Goal: Transaction & Acquisition: Purchase product/service

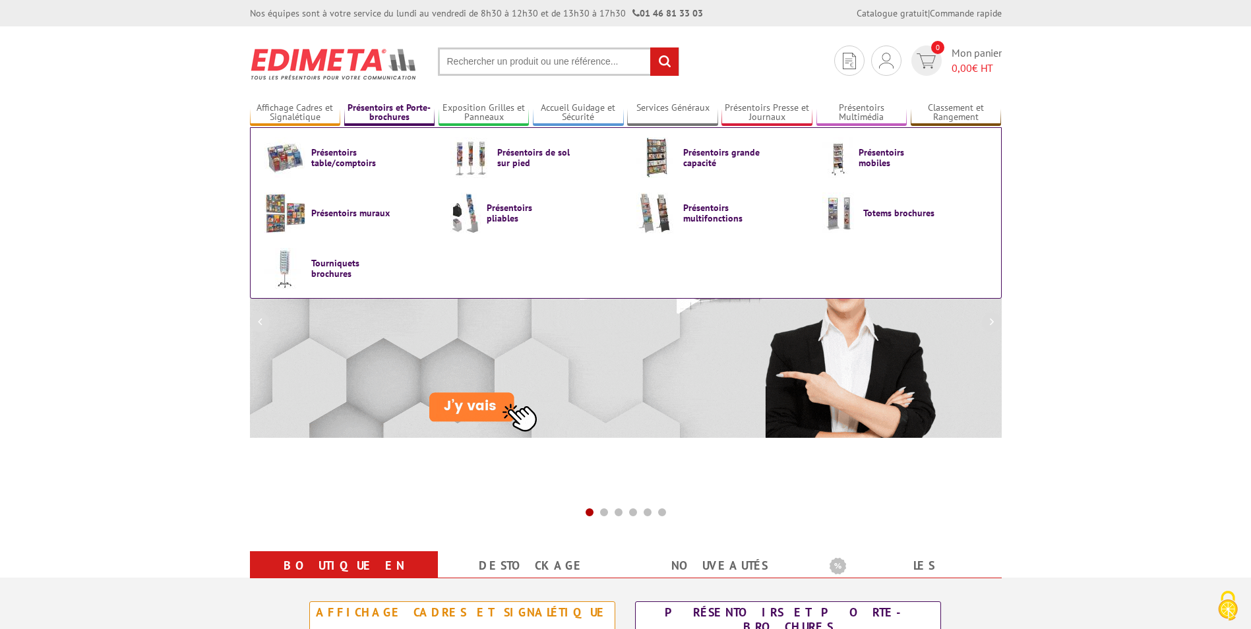
click at [410, 117] on link "Présentoirs et Porte-brochures" at bounding box center [389, 113] width 91 height 22
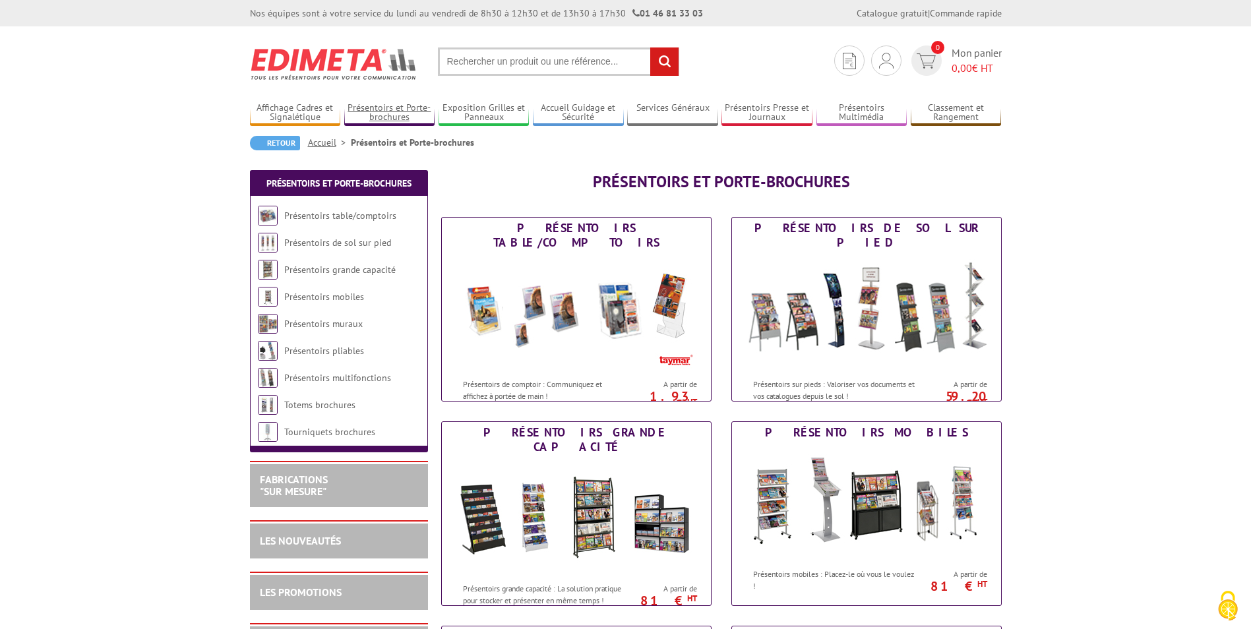
click at [410, 117] on link "Présentoirs et Porte-brochures" at bounding box center [389, 113] width 91 height 22
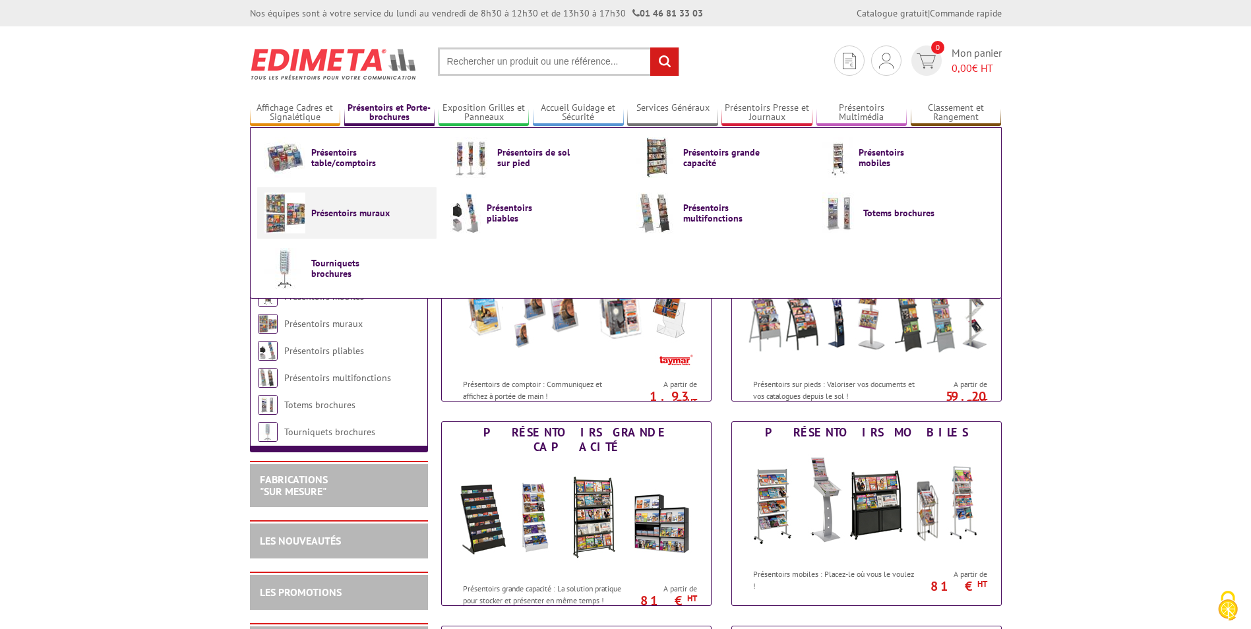
click at [346, 212] on span "Présentoirs muraux" at bounding box center [350, 213] width 79 height 11
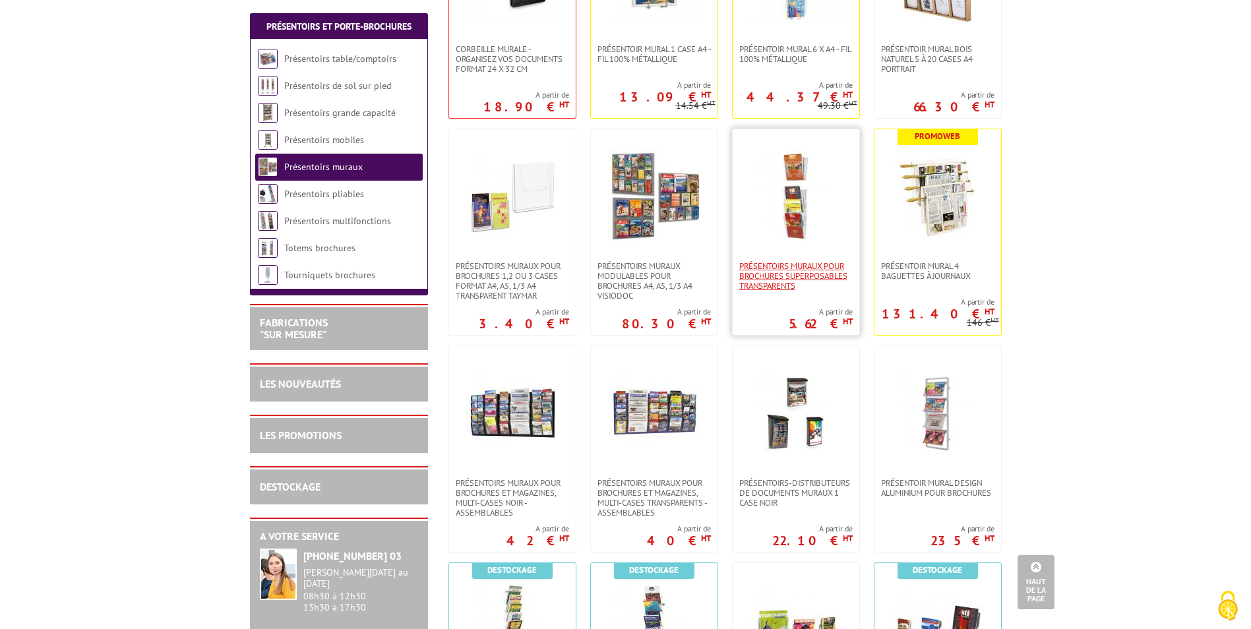
scroll to position [396, 0]
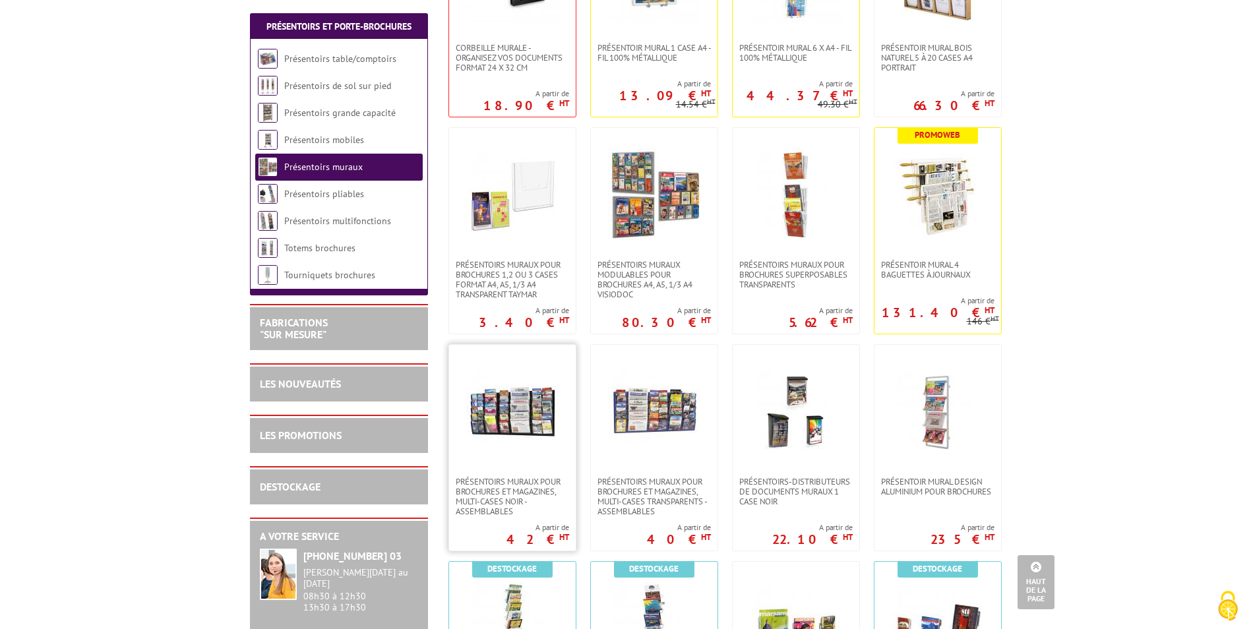
click at [536, 420] on img at bounding box center [512, 411] width 92 height 92
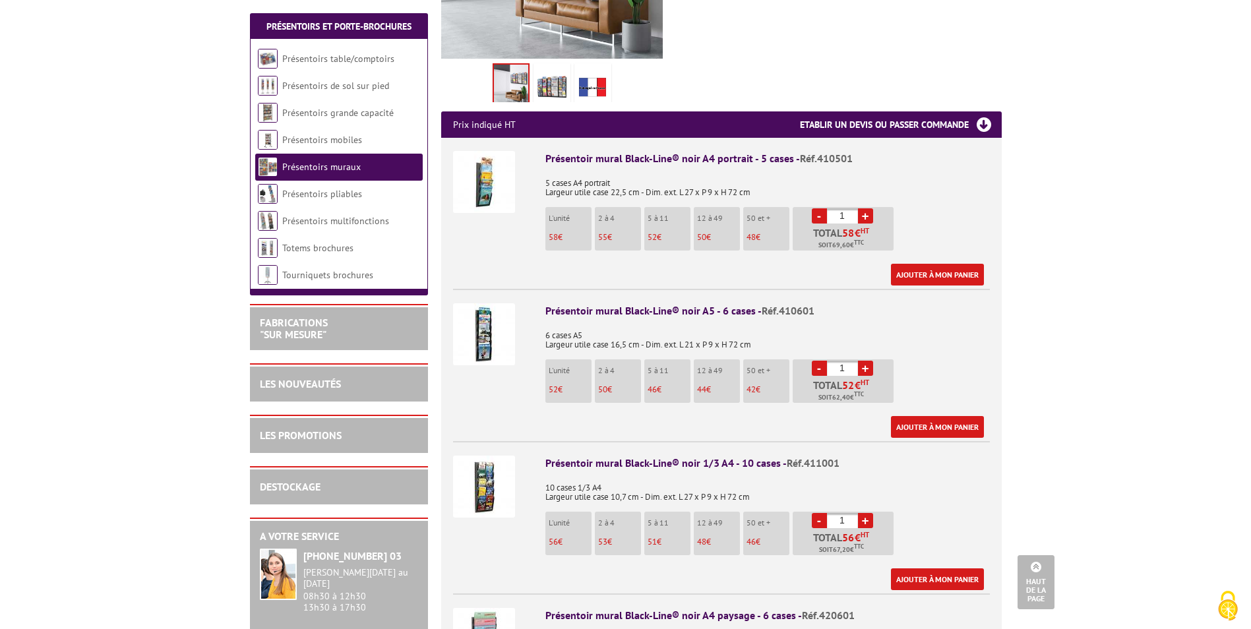
scroll to position [396, 0]
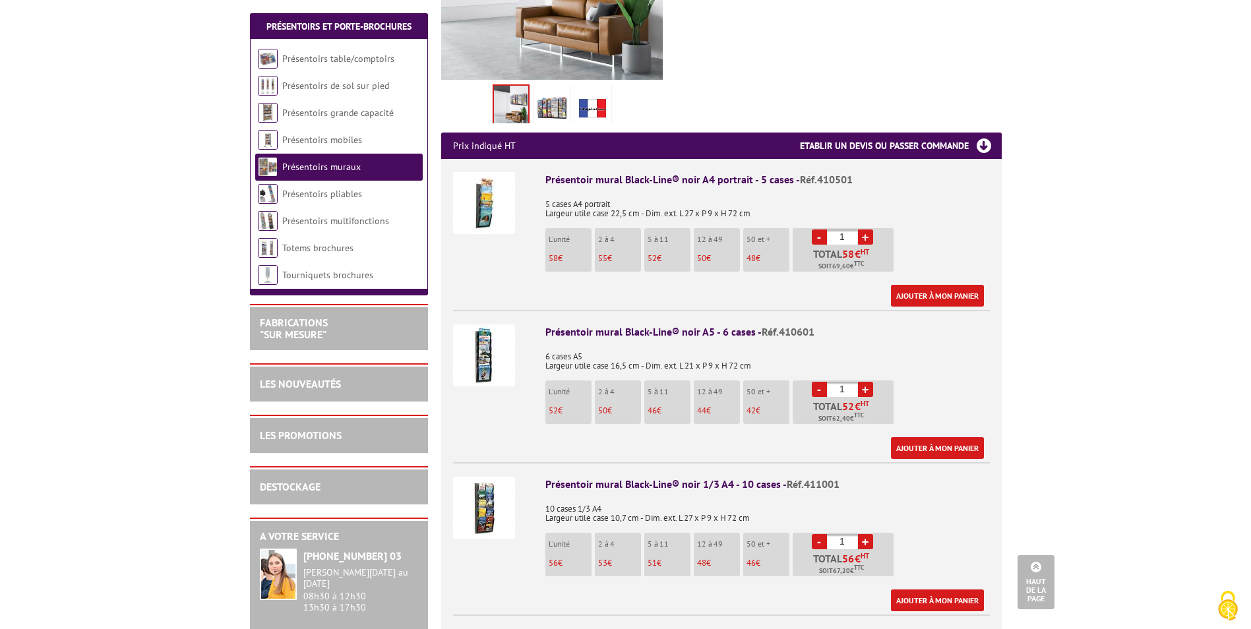
click at [499, 494] on img at bounding box center [484, 508] width 62 height 62
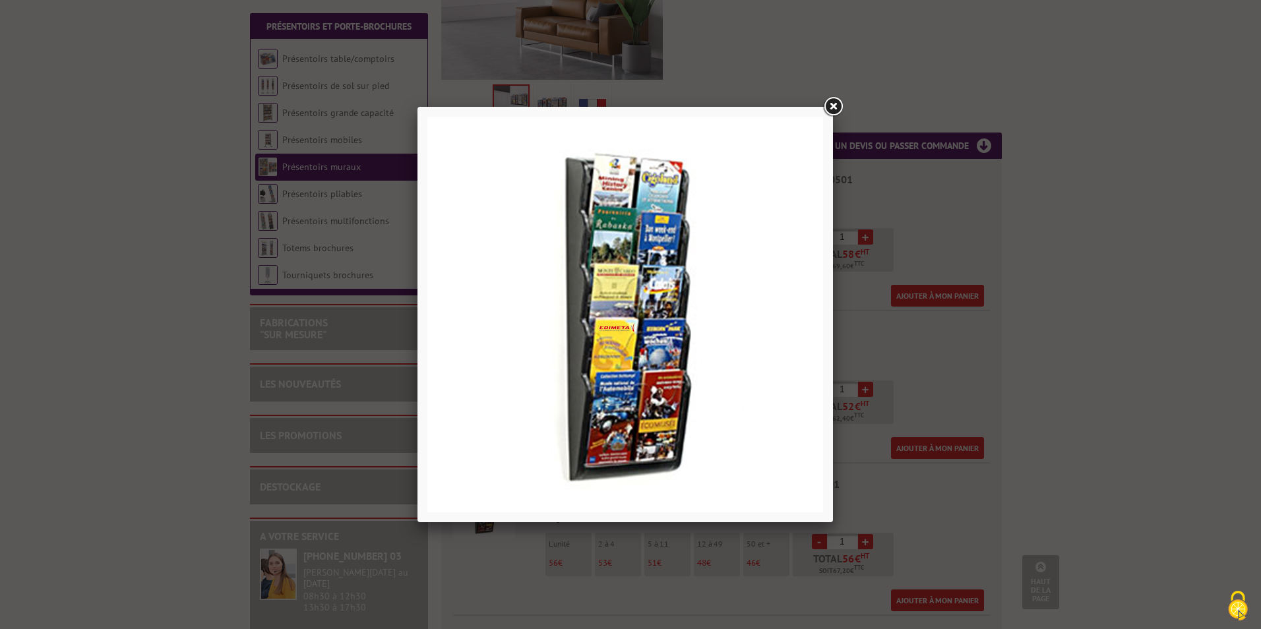
click at [836, 101] on link at bounding box center [833, 107] width 24 height 24
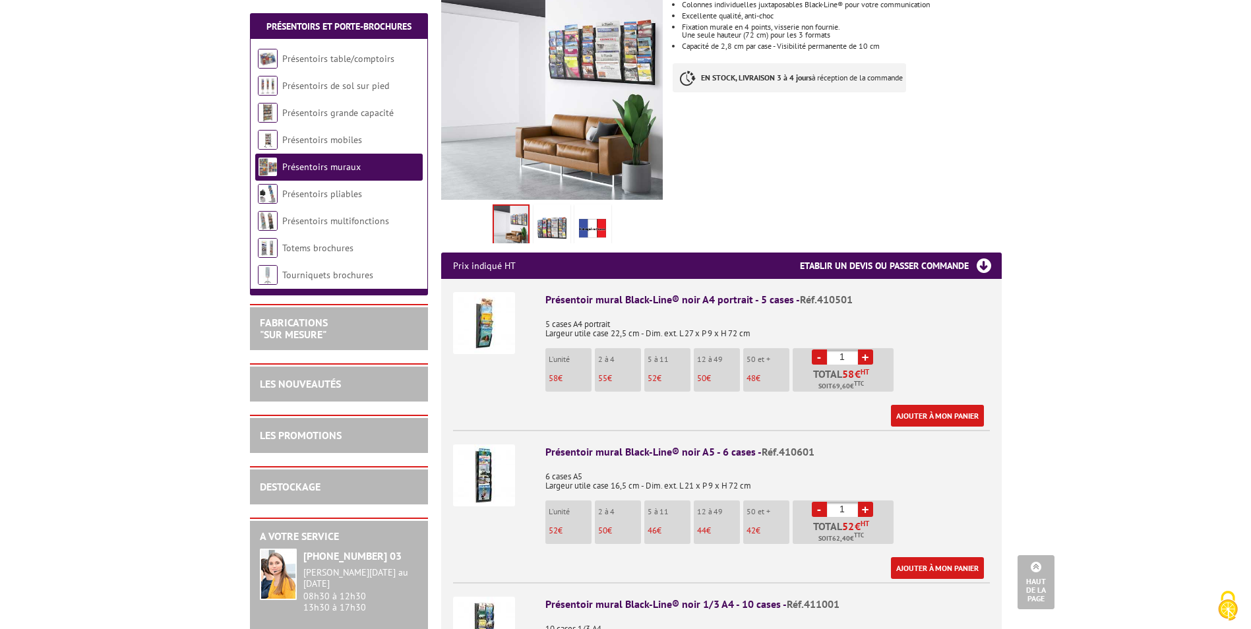
scroll to position [264, 0]
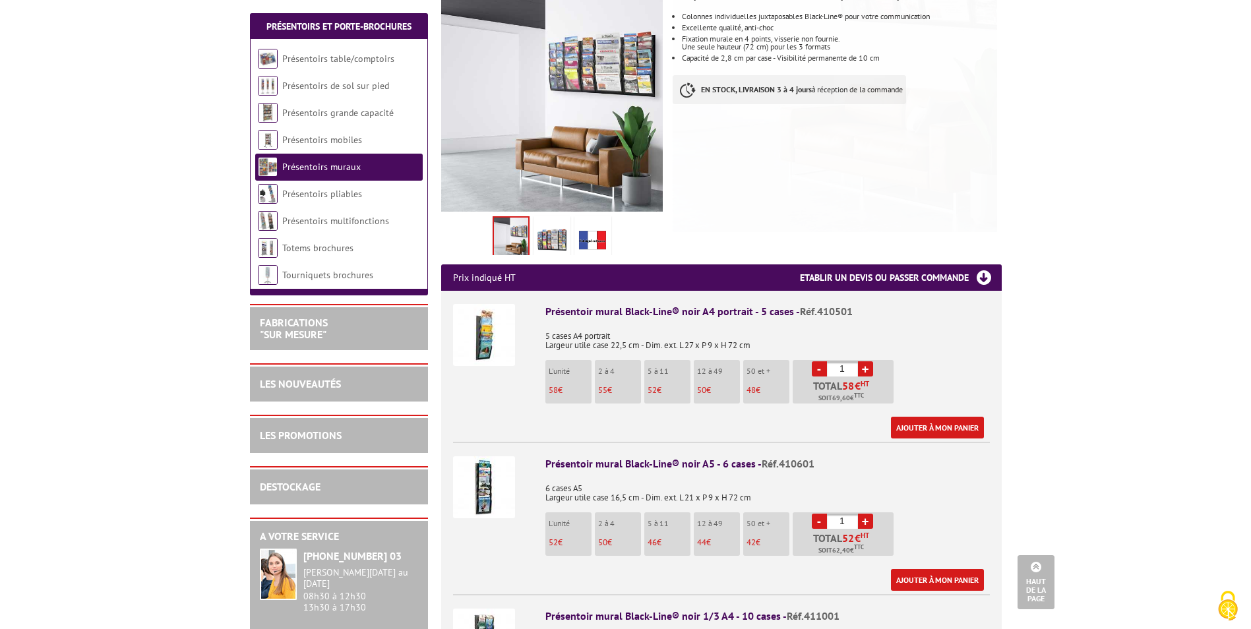
click at [557, 219] on img at bounding box center [552, 239] width 32 height 41
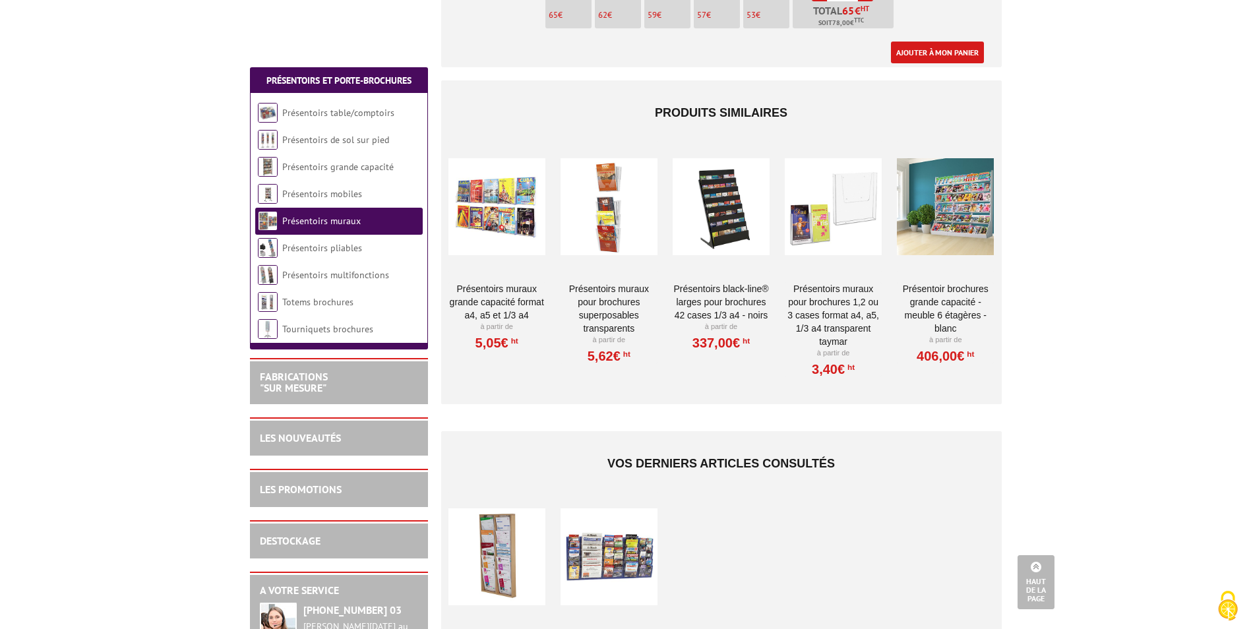
scroll to position [1319, 0]
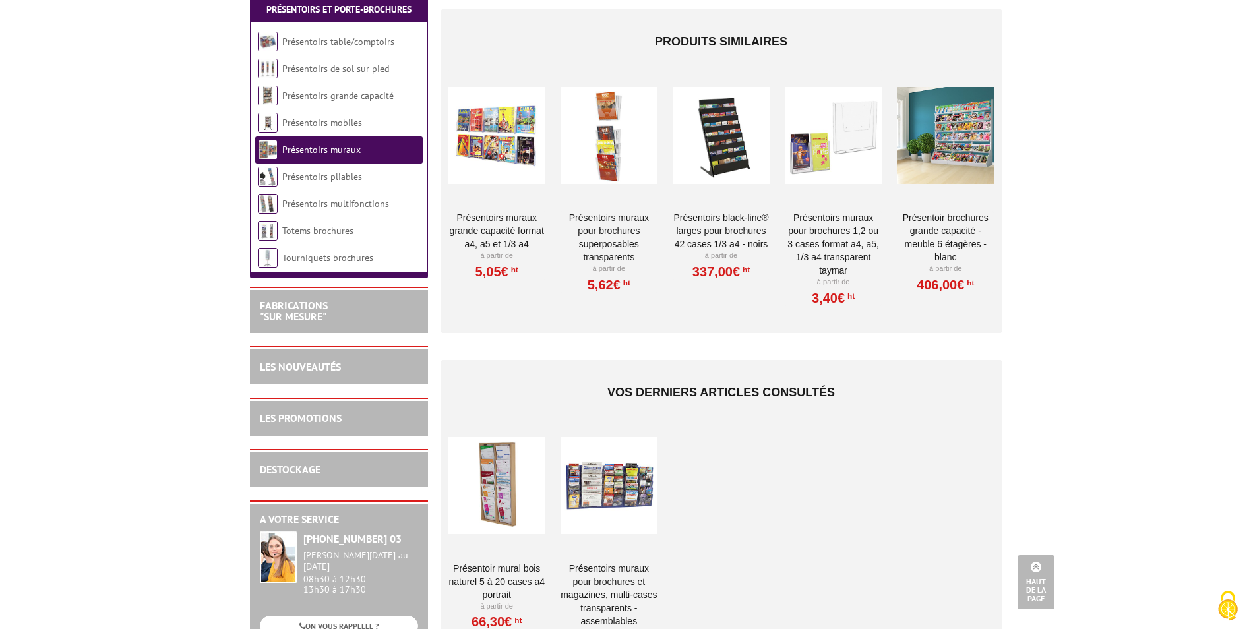
click at [608, 471] on div at bounding box center [609, 486] width 97 height 132
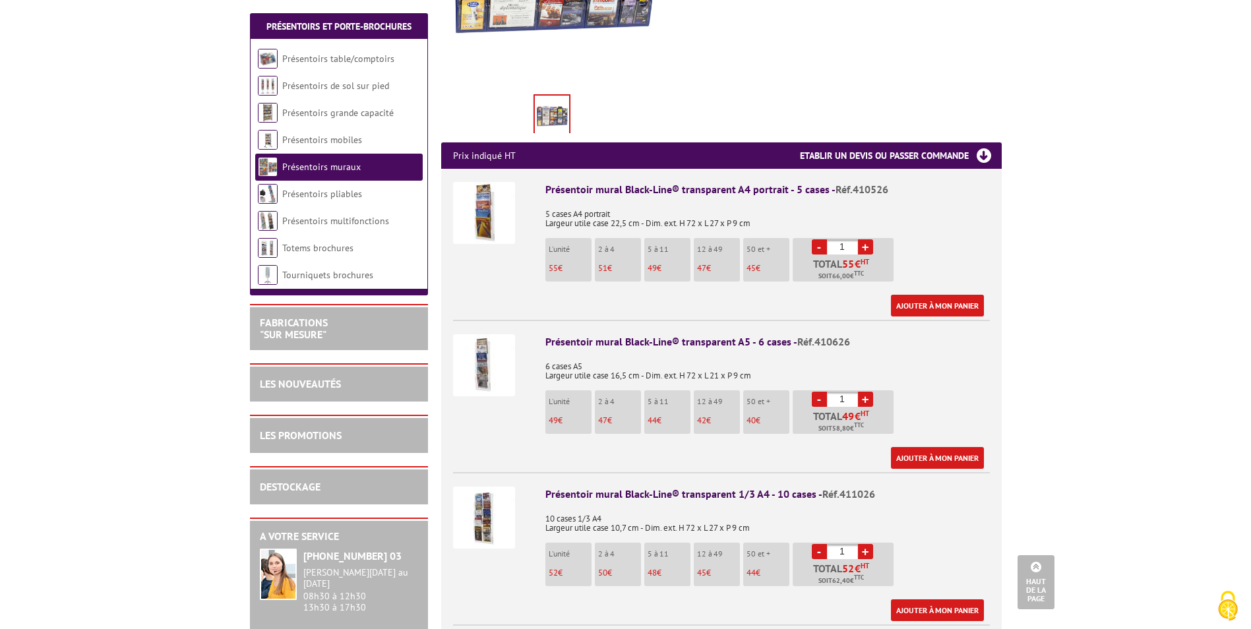
scroll to position [462, 0]
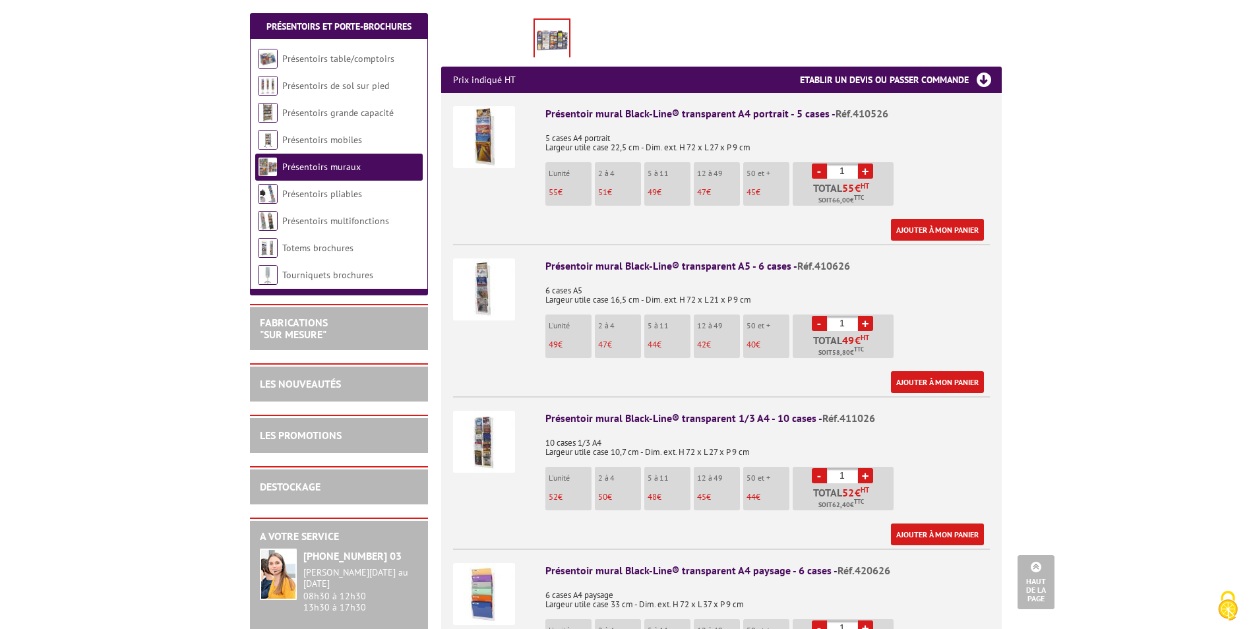
click at [865, 468] on link "+" at bounding box center [865, 475] width 15 height 15
type input "2"
click at [503, 432] on img at bounding box center [484, 442] width 62 height 62
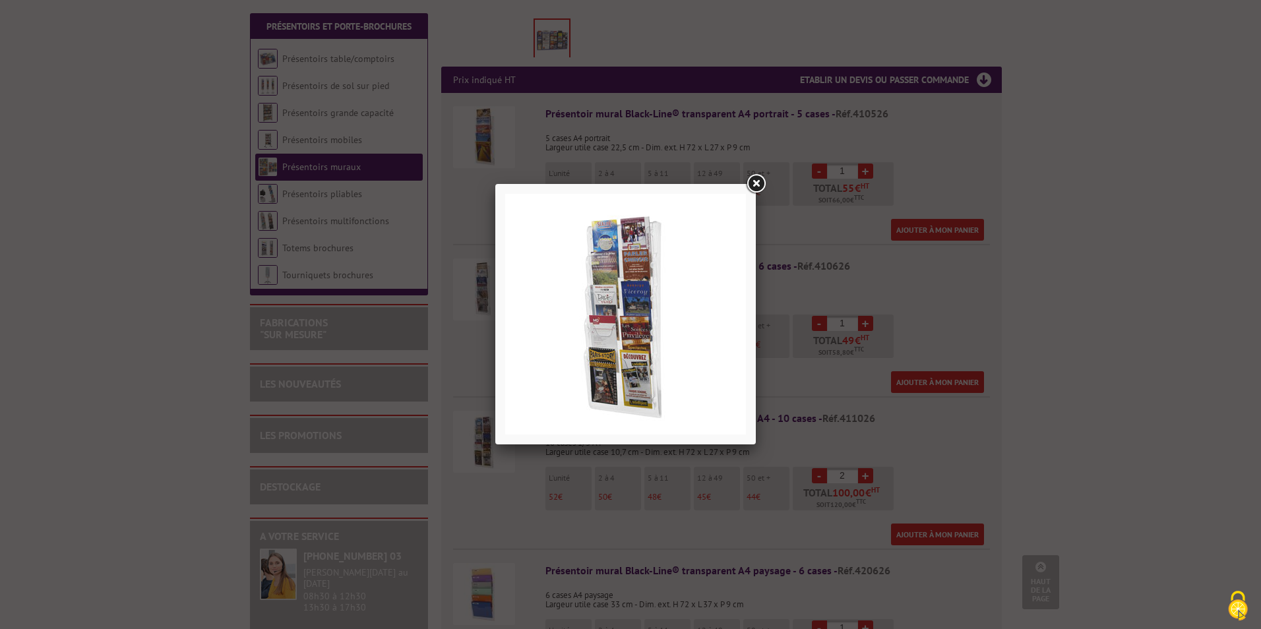
click at [760, 183] on link at bounding box center [756, 184] width 24 height 24
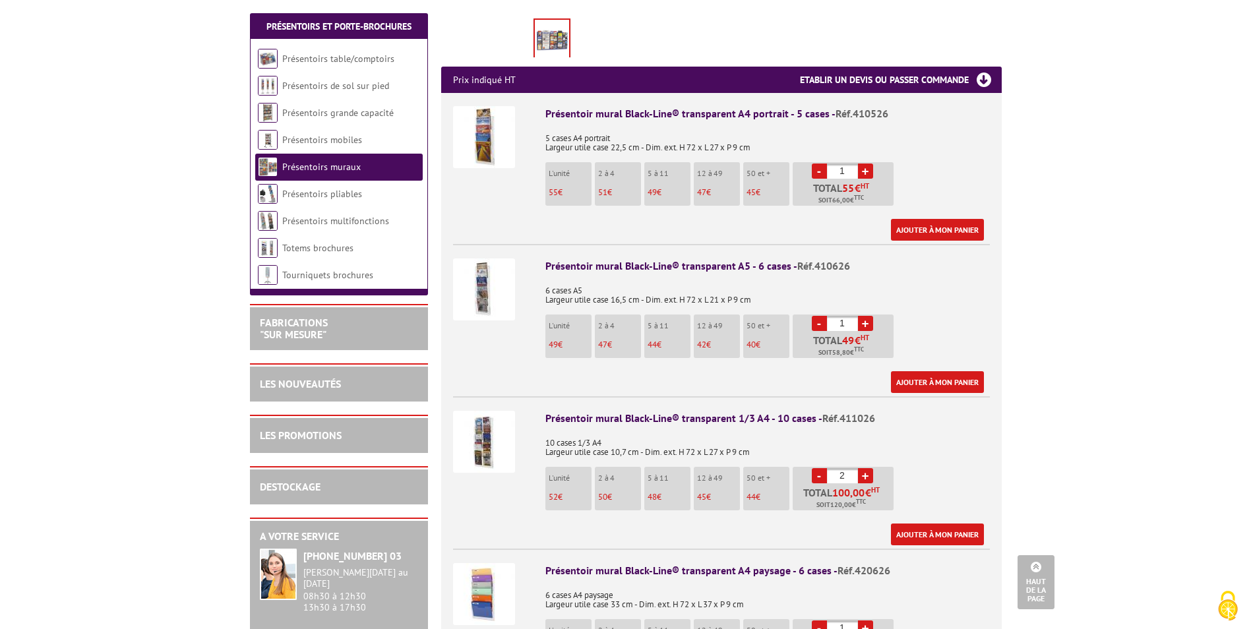
click at [509, 276] on img at bounding box center [484, 290] width 62 height 62
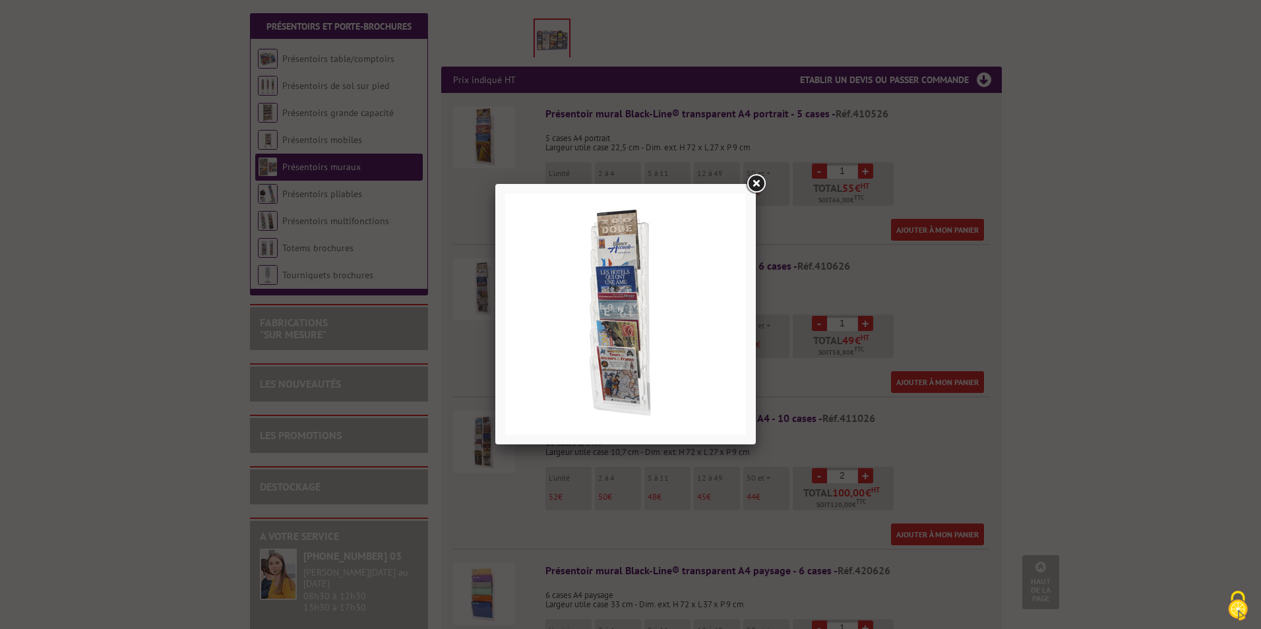
click at [758, 183] on link at bounding box center [756, 184] width 24 height 24
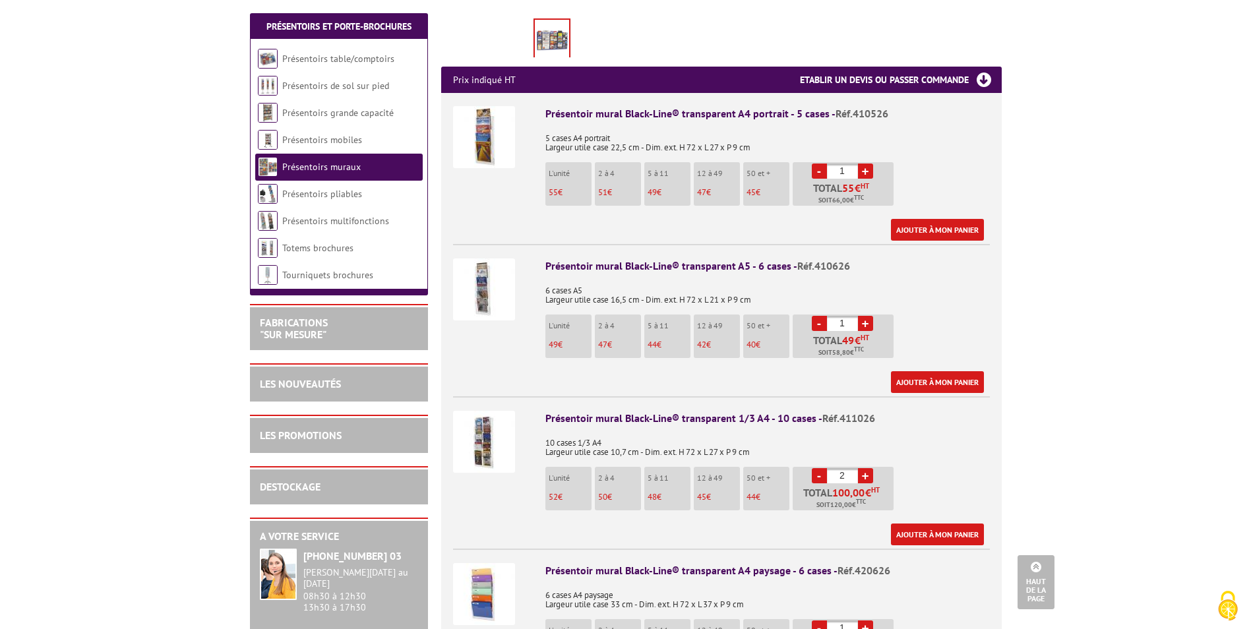
click at [865, 316] on link "+" at bounding box center [865, 323] width 15 height 15
type input "2"
